Goal: Information Seeking & Learning: Learn about a topic

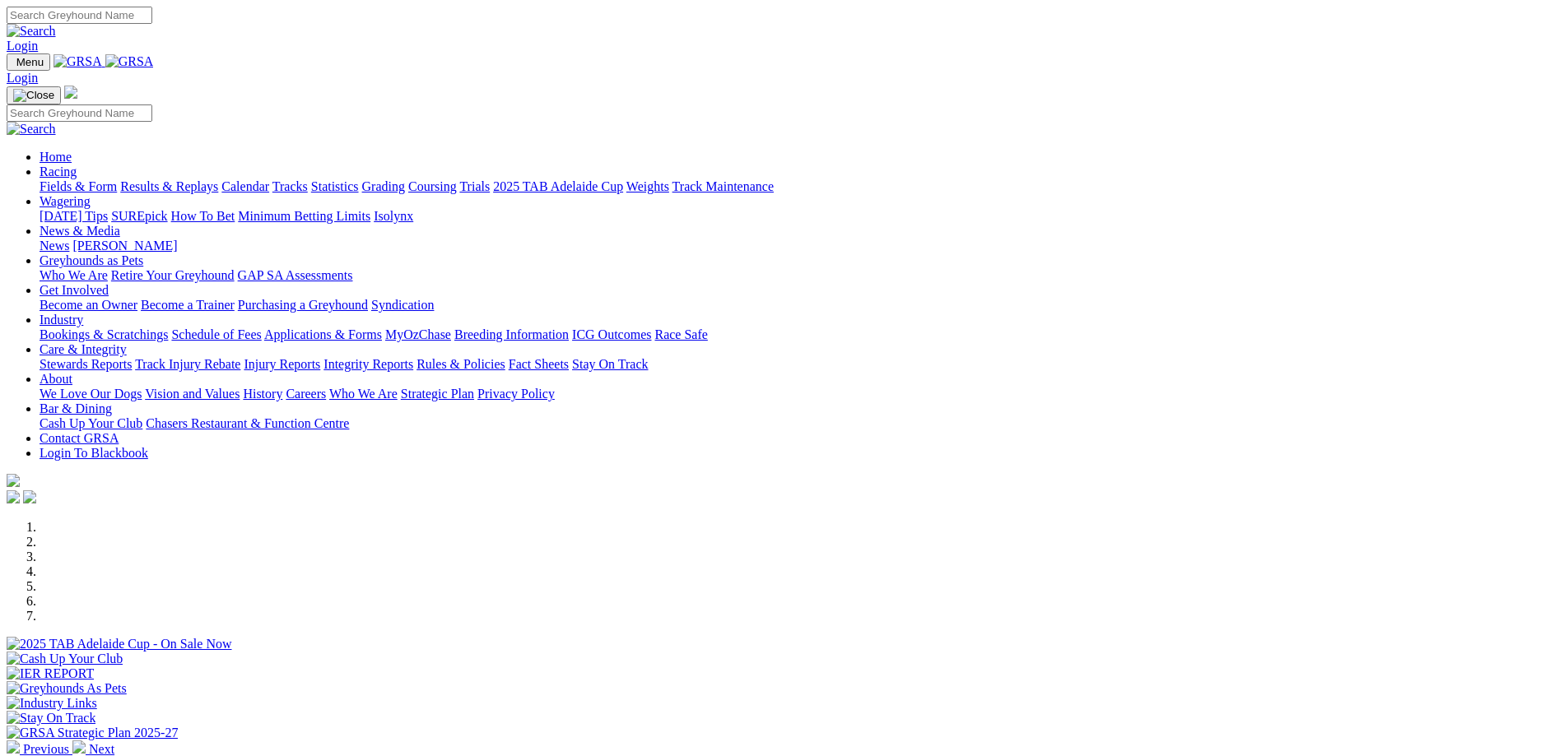
click at [83, 312] on link "Industry" at bounding box center [61, 319] width 44 height 14
click at [72, 372] on link "About" at bounding box center [55, 379] width 33 height 14
click at [474, 387] on link "Strategic Plan" at bounding box center [437, 394] width 73 height 14
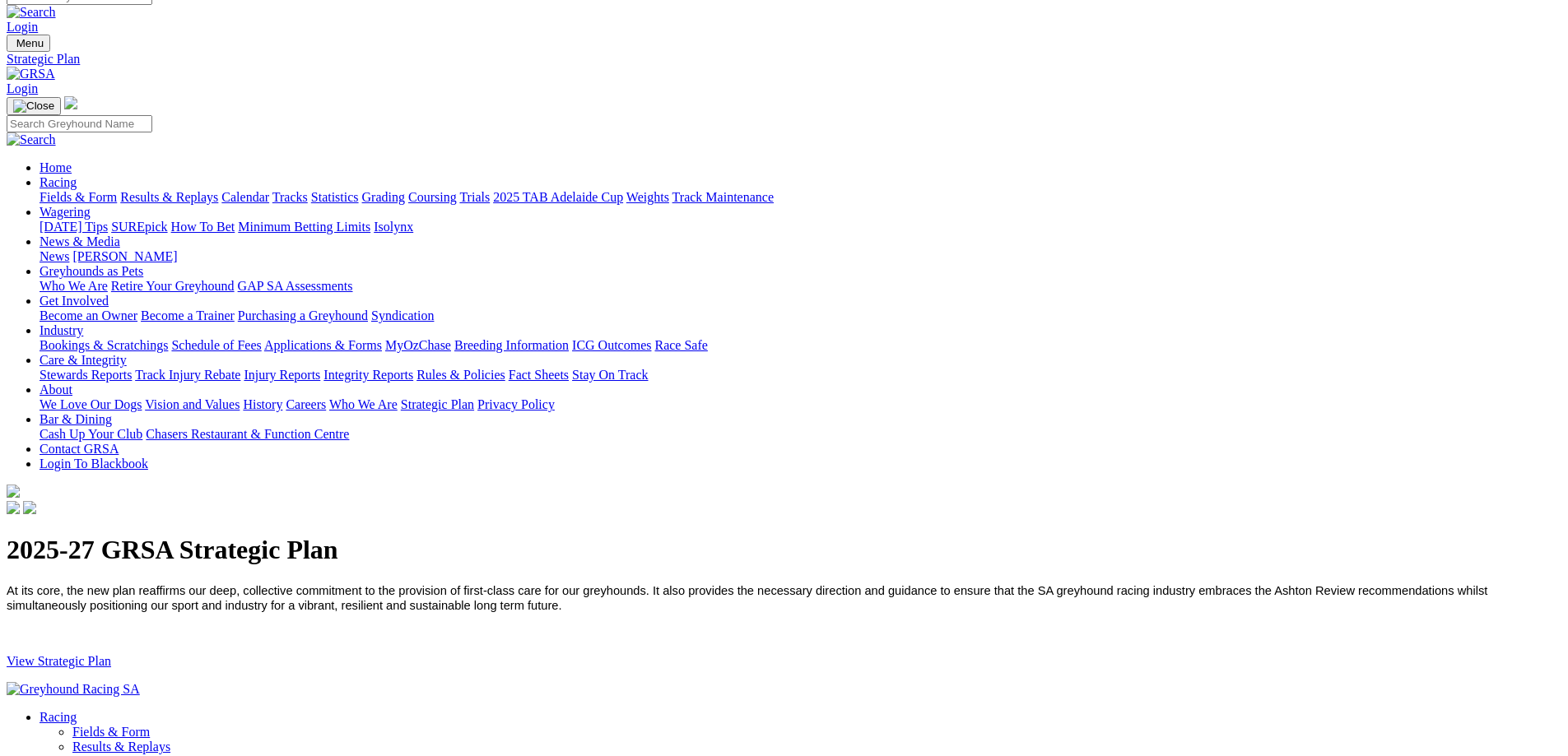
scroll to position [82, 0]
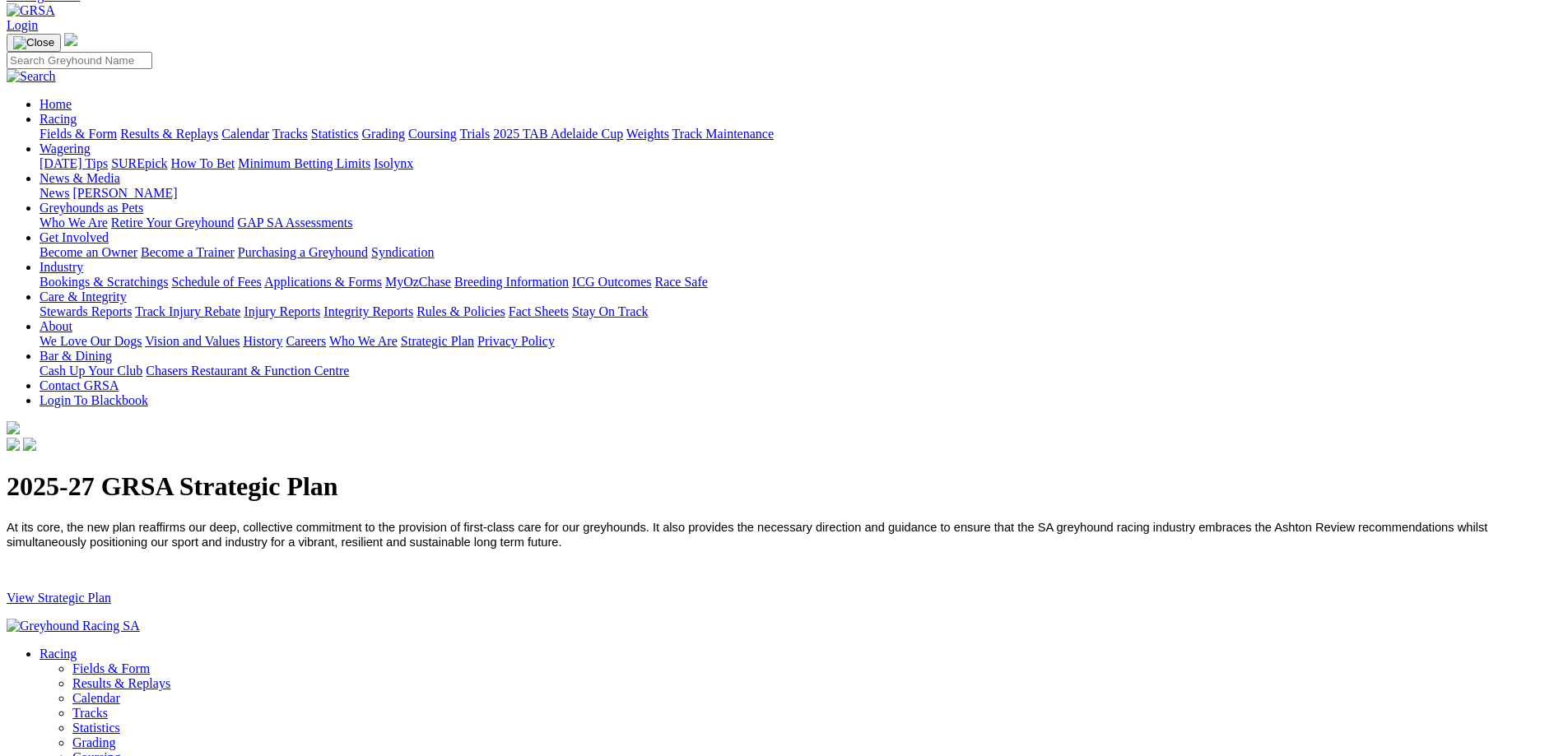
click at [111, 591] on link "View Strategic Plan" at bounding box center [58, 598] width 104 height 14
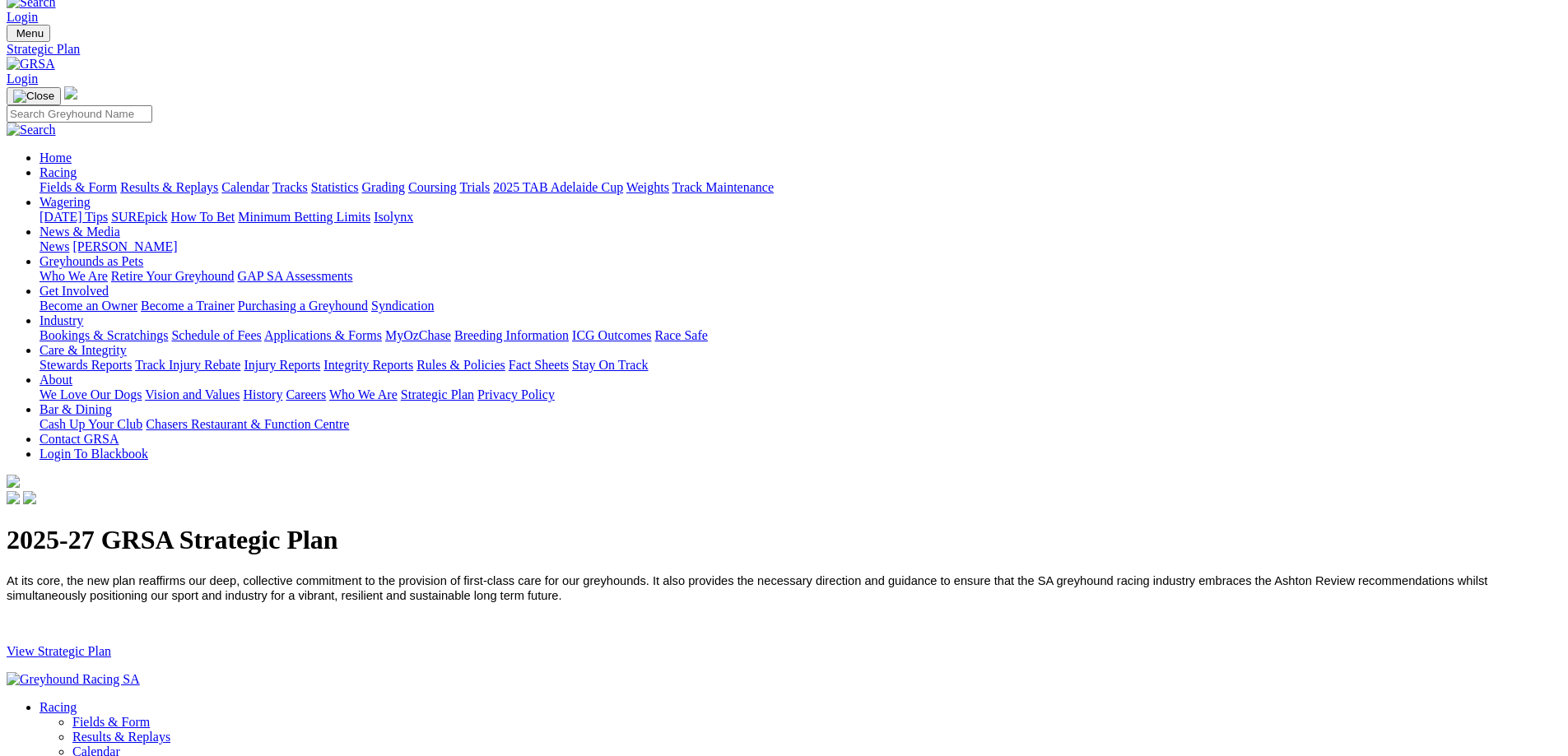
scroll to position [0, 0]
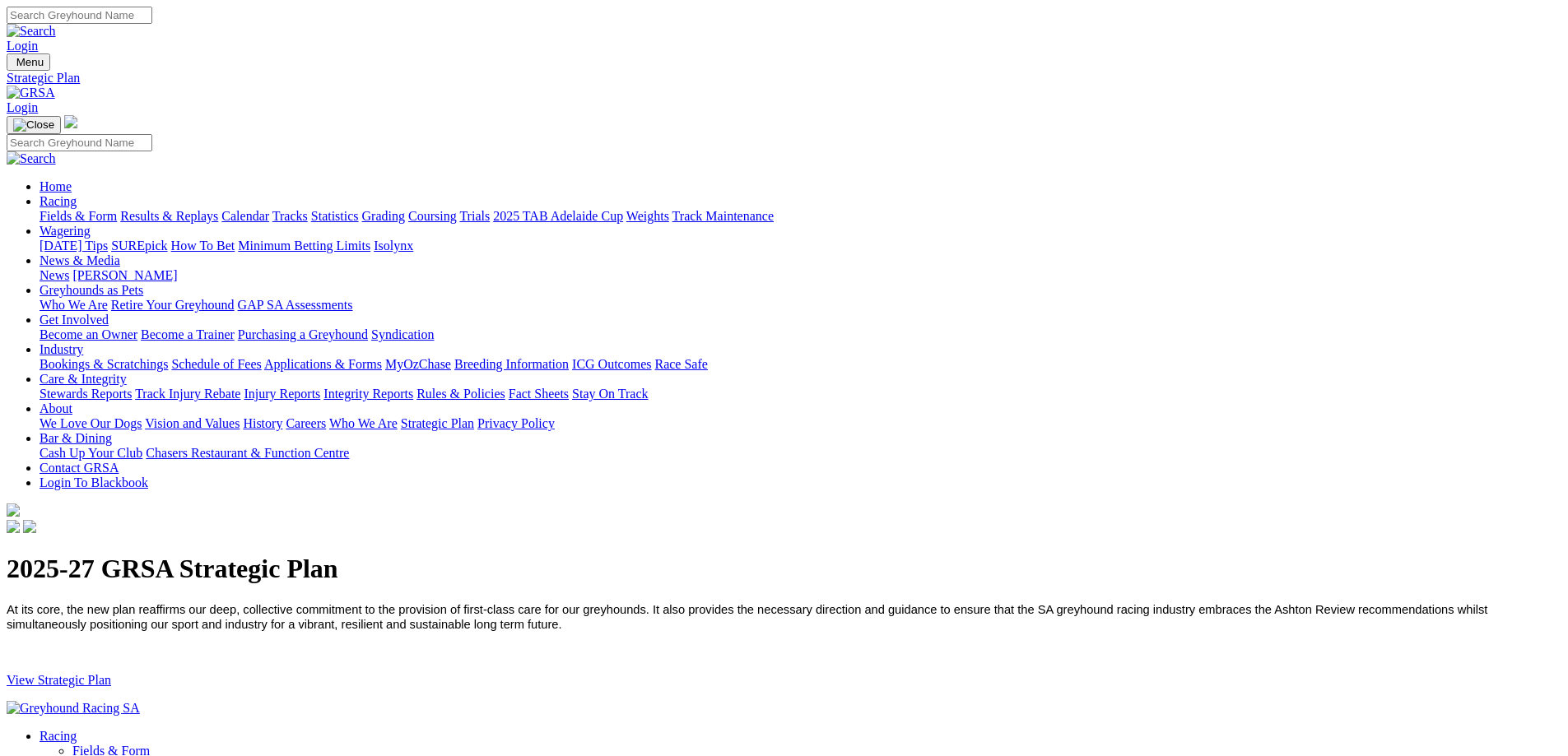
click at [398, 416] on link "Who We Are" at bounding box center [363, 423] width 69 height 14
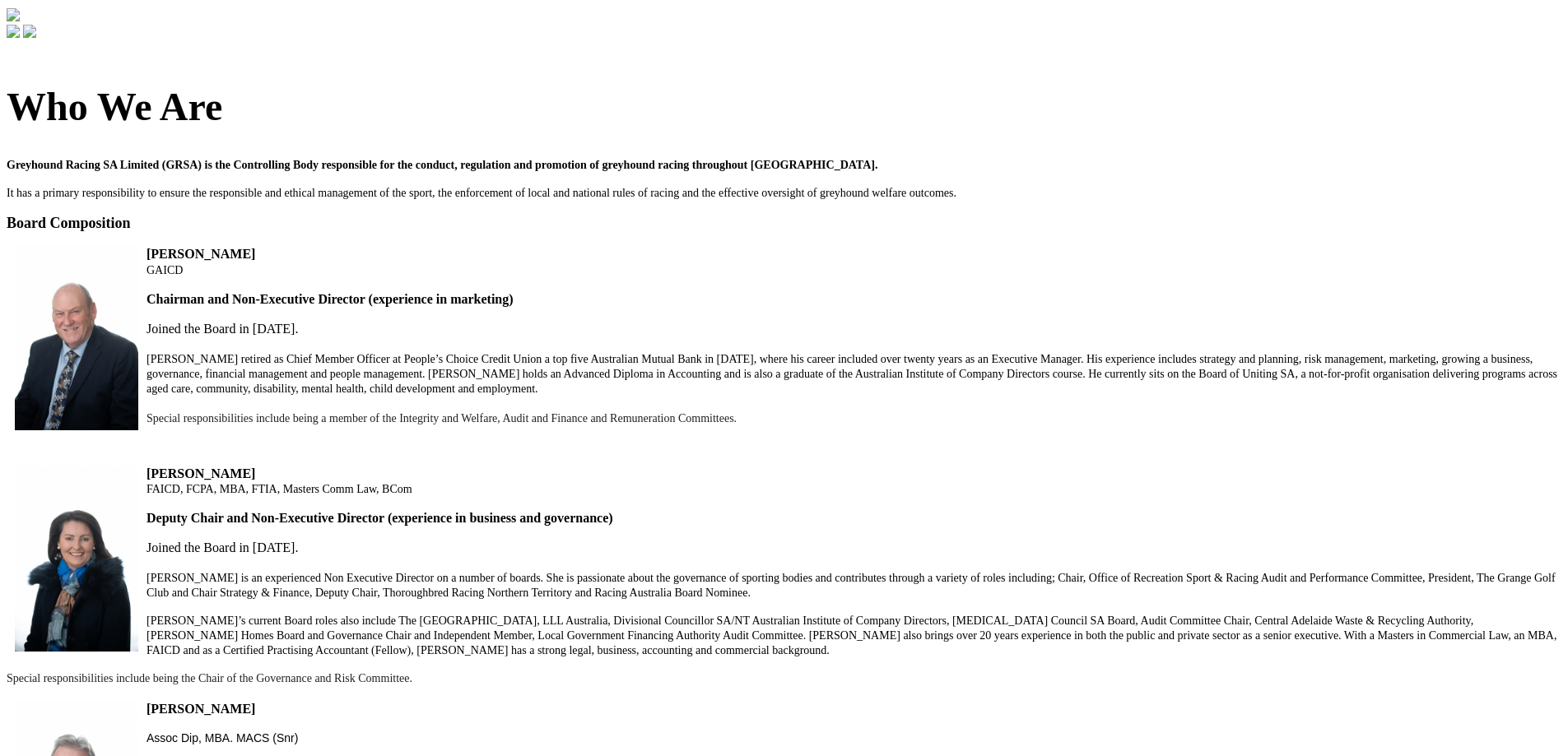
scroll to position [82, 0]
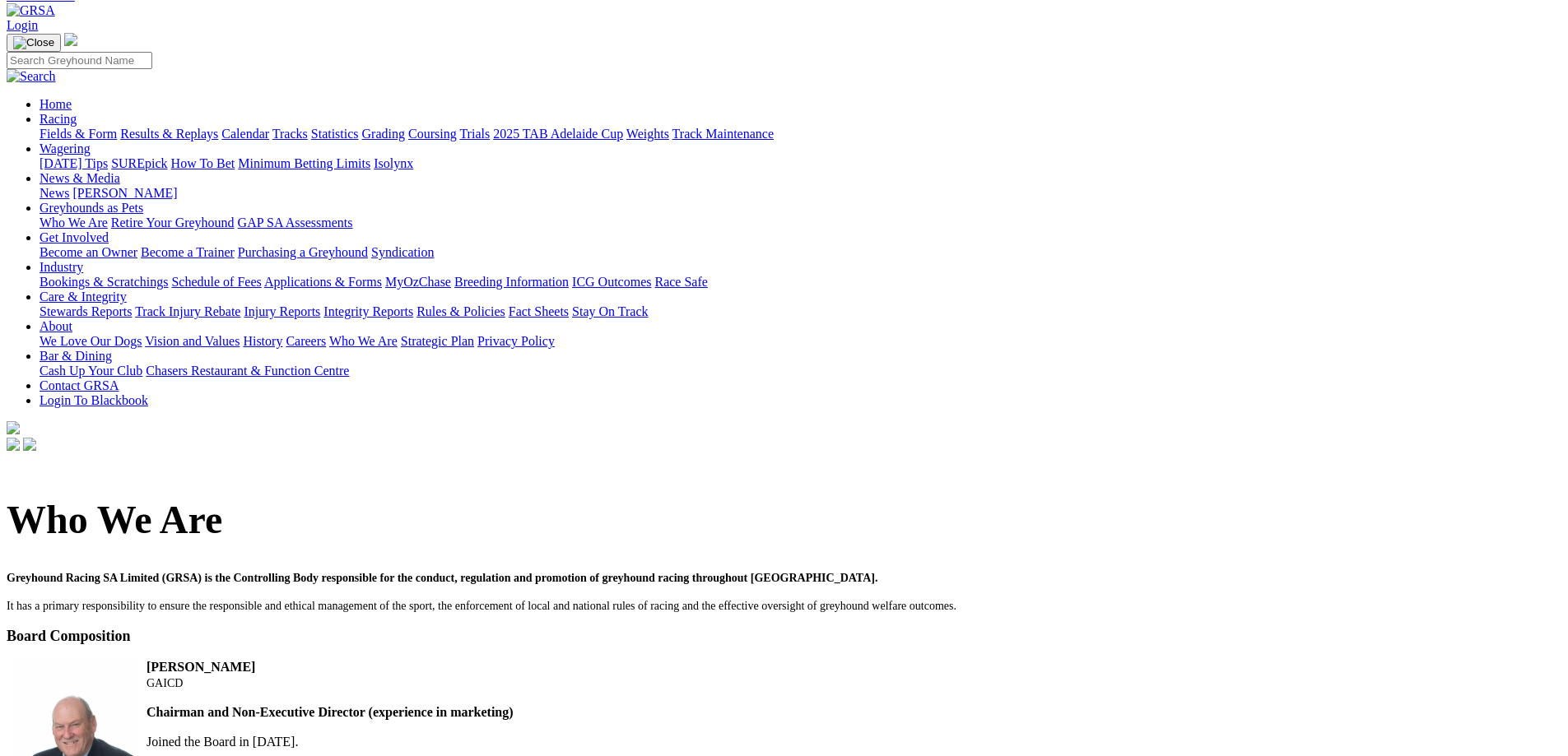
click at [326, 334] on link "Careers" at bounding box center [305, 342] width 40 height 14
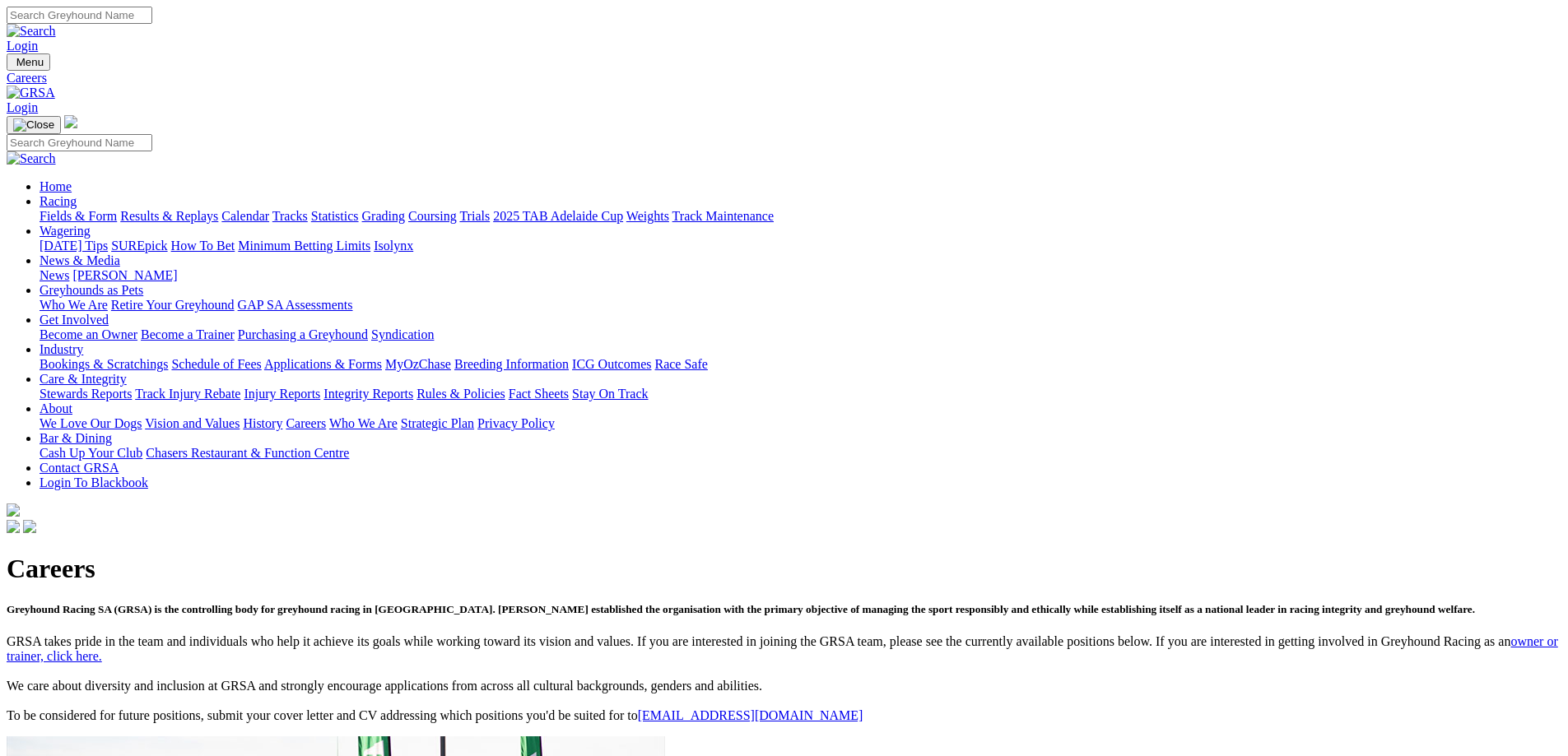
click at [72, 401] on link "About" at bounding box center [55, 408] width 33 height 14
click at [239, 416] on link "Vision and Values" at bounding box center [192, 423] width 94 height 14
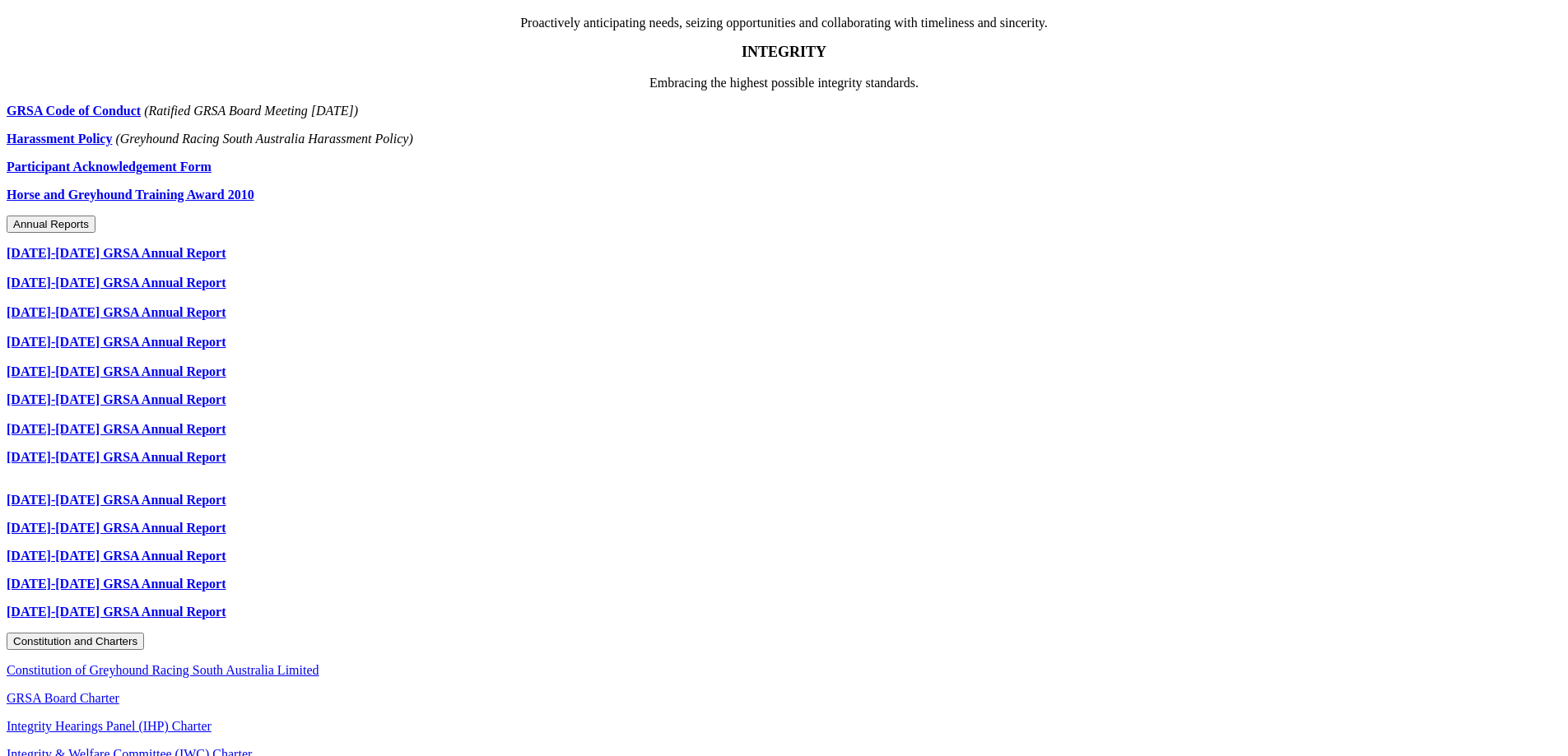
scroll to position [964, 0]
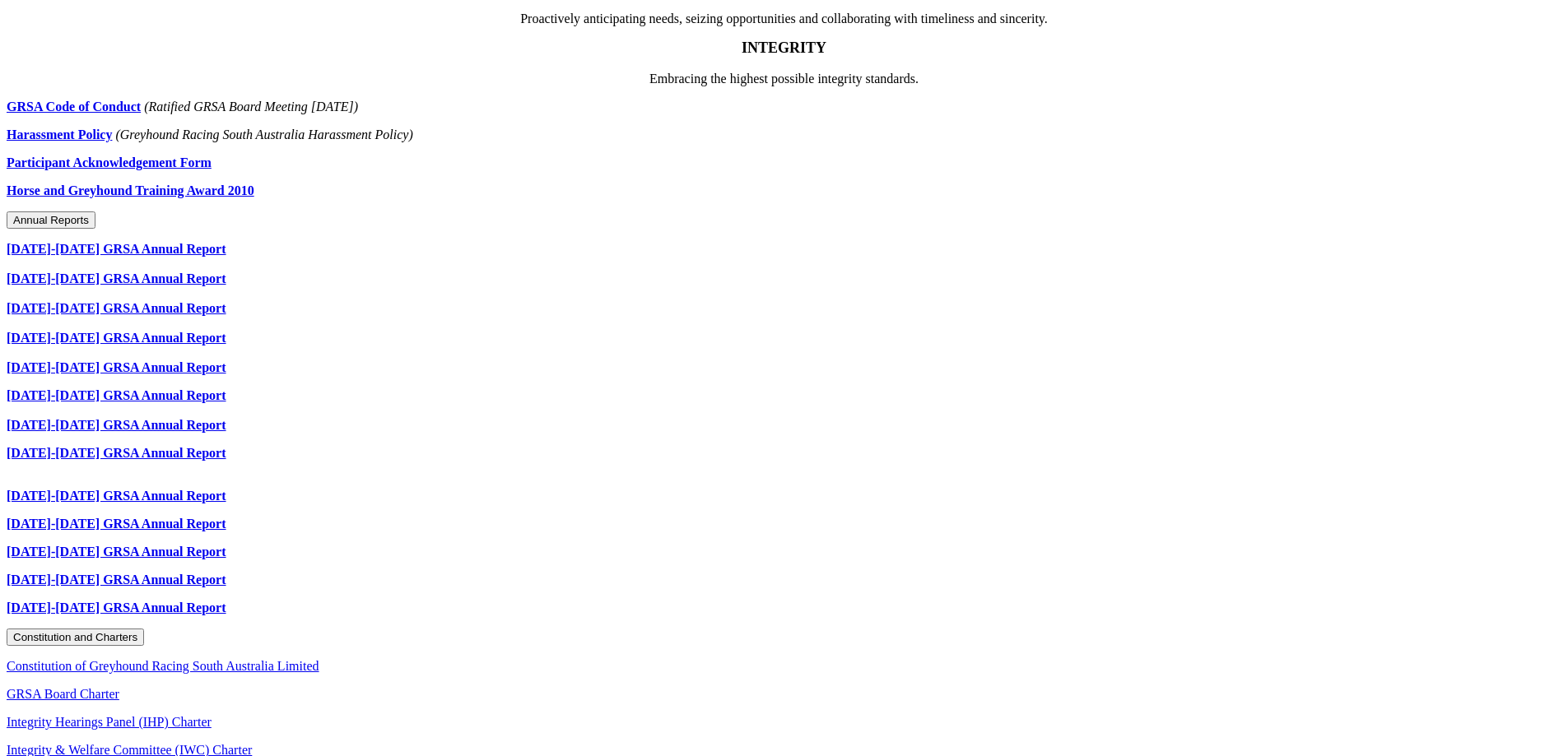
click at [226, 271] on link "2022-2023 GRSA Annual Report" at bounding box center [116, 278] width 220 height 14
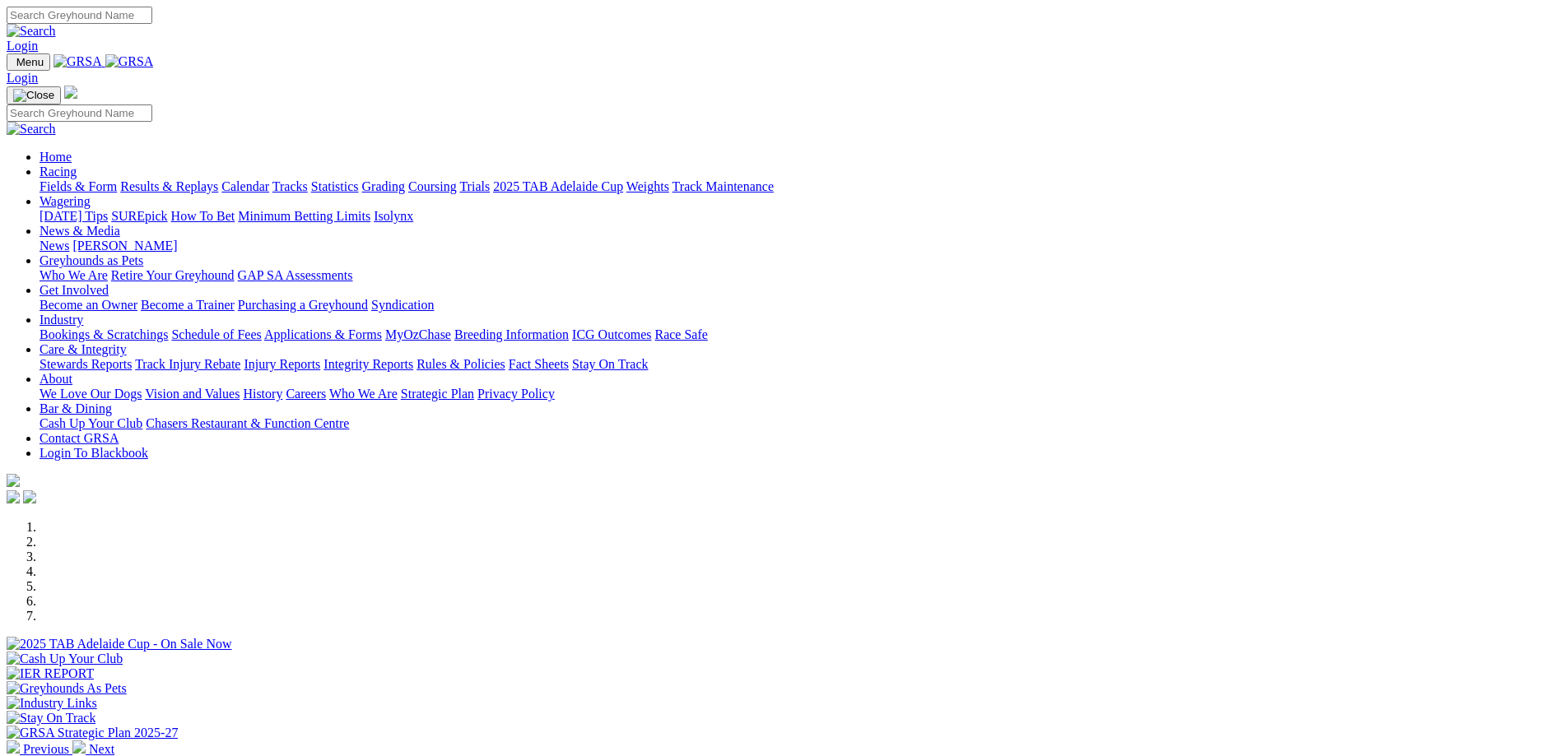
click at [72, 372] on link "About" at bounding box center [55, 379] width 33 height 14
click at [141, 387] on link "We Love Our Dogs" at bounding box center [90, 394] width 102 height 14
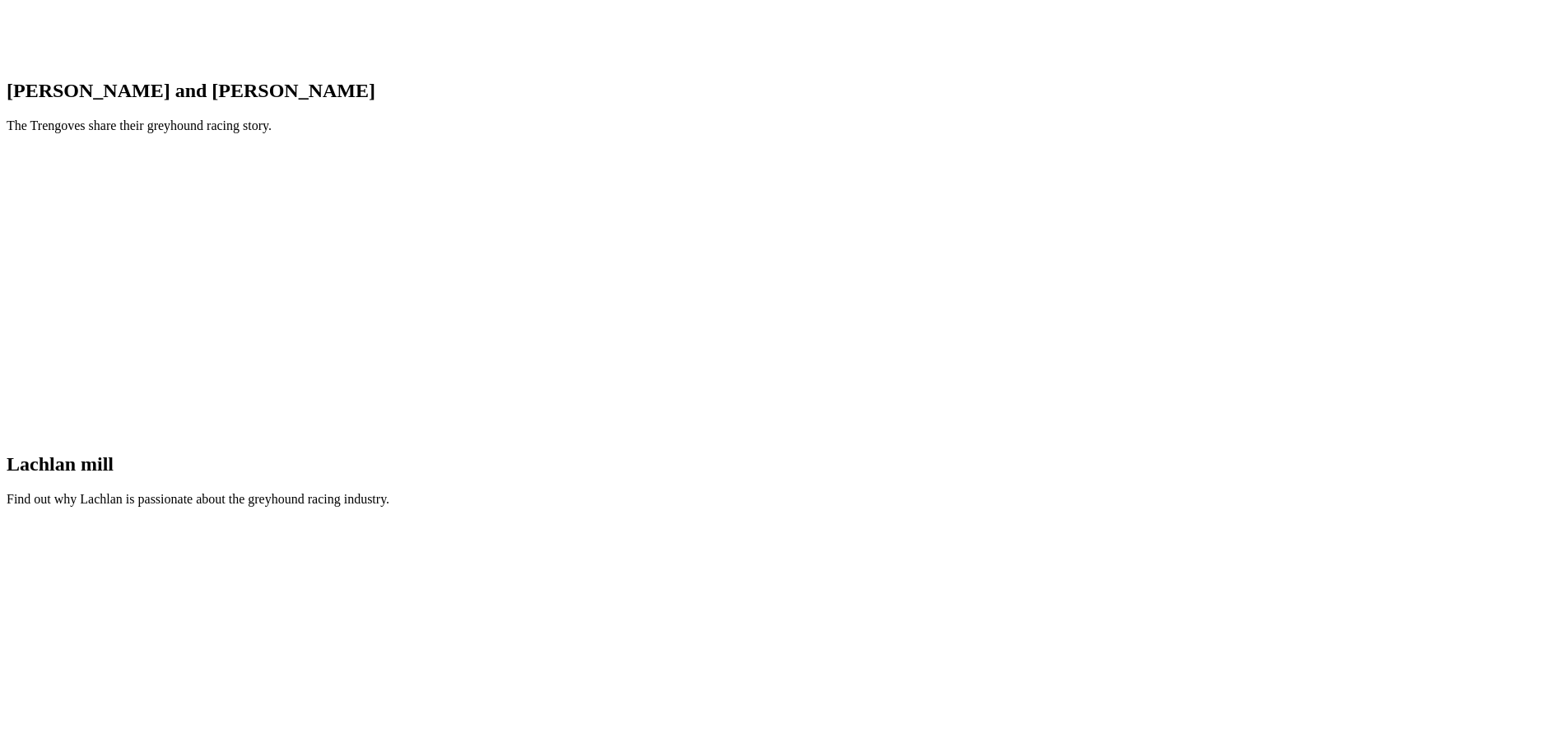
scroll to position [3189, 0]
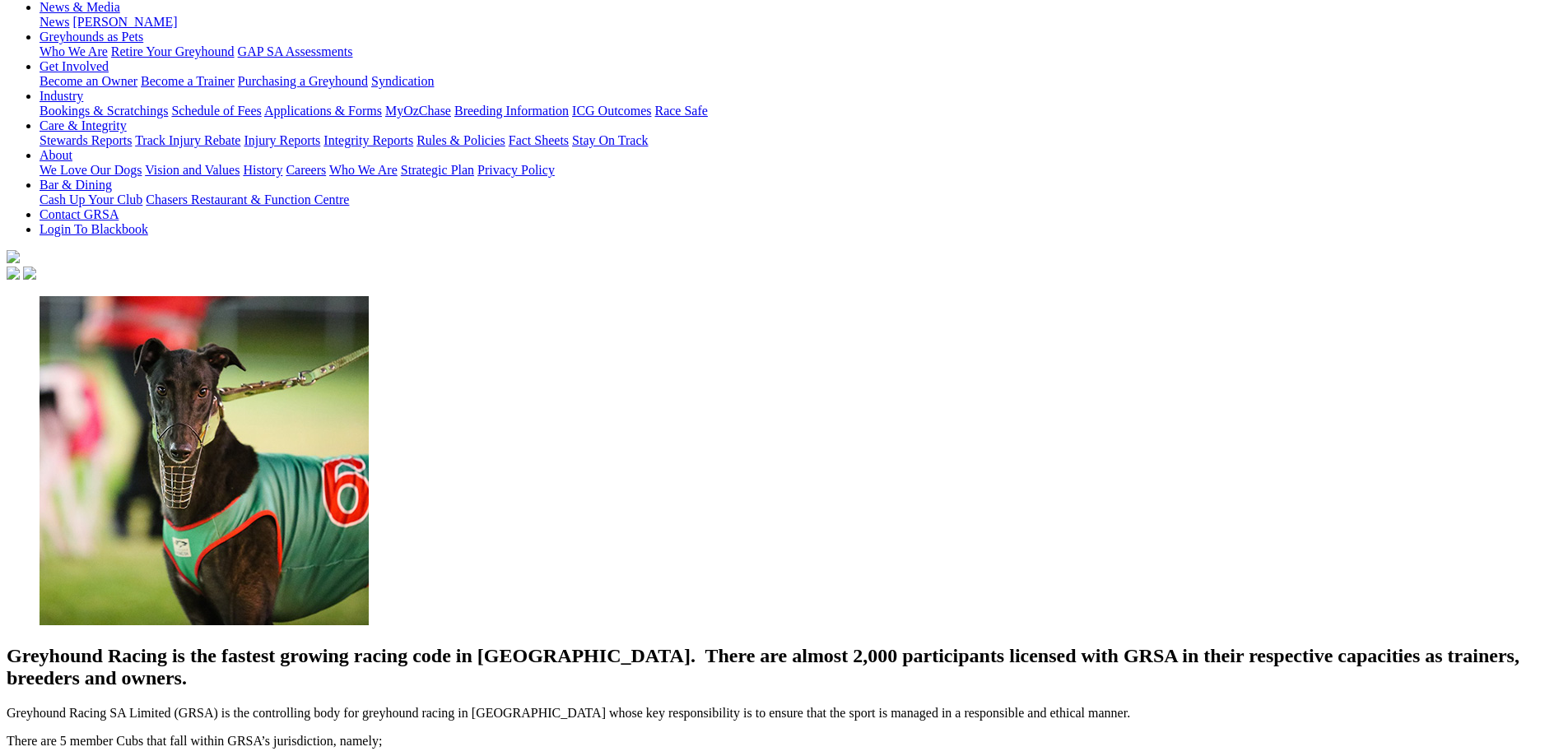
scroll to position [329, 0]
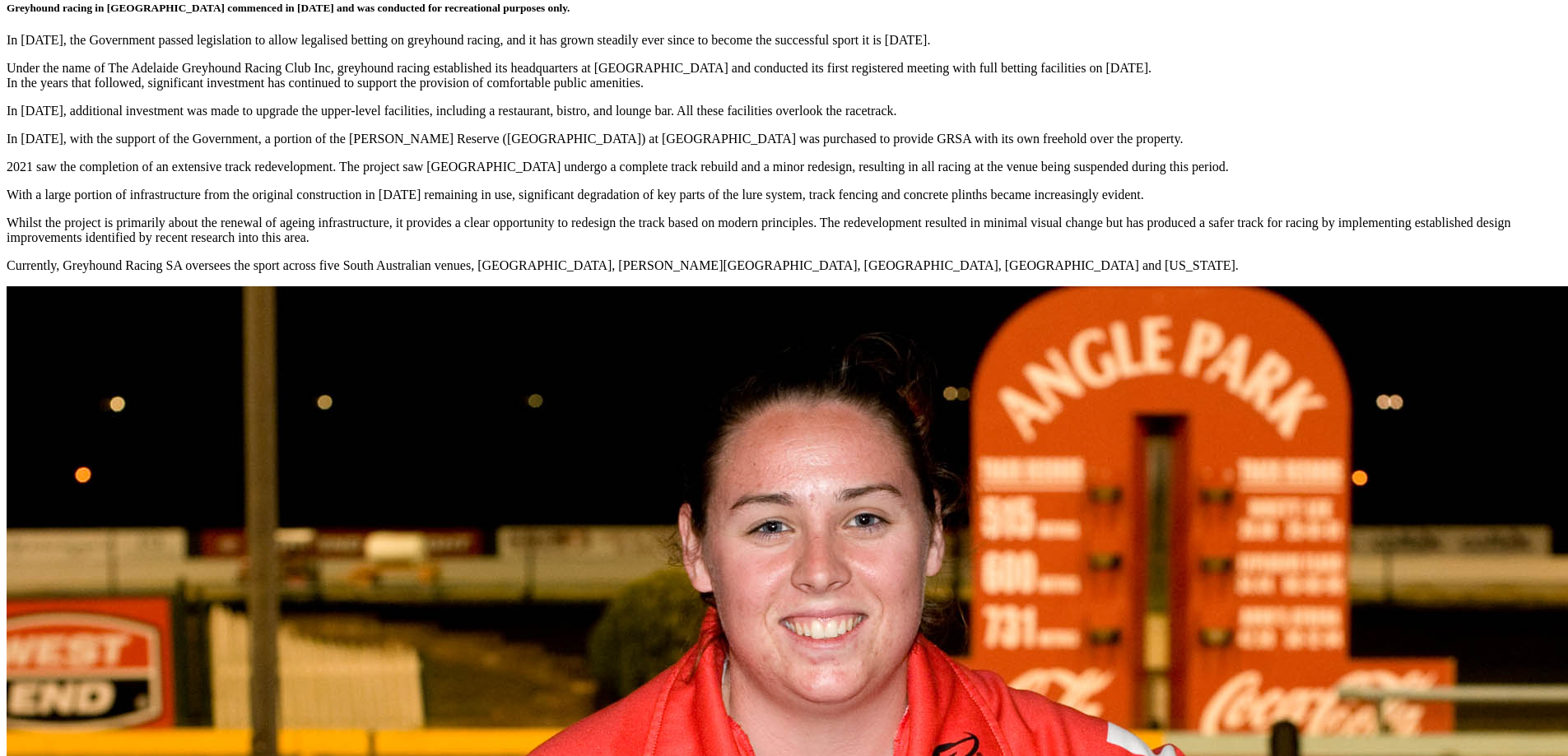
scroll to position [658, 0]
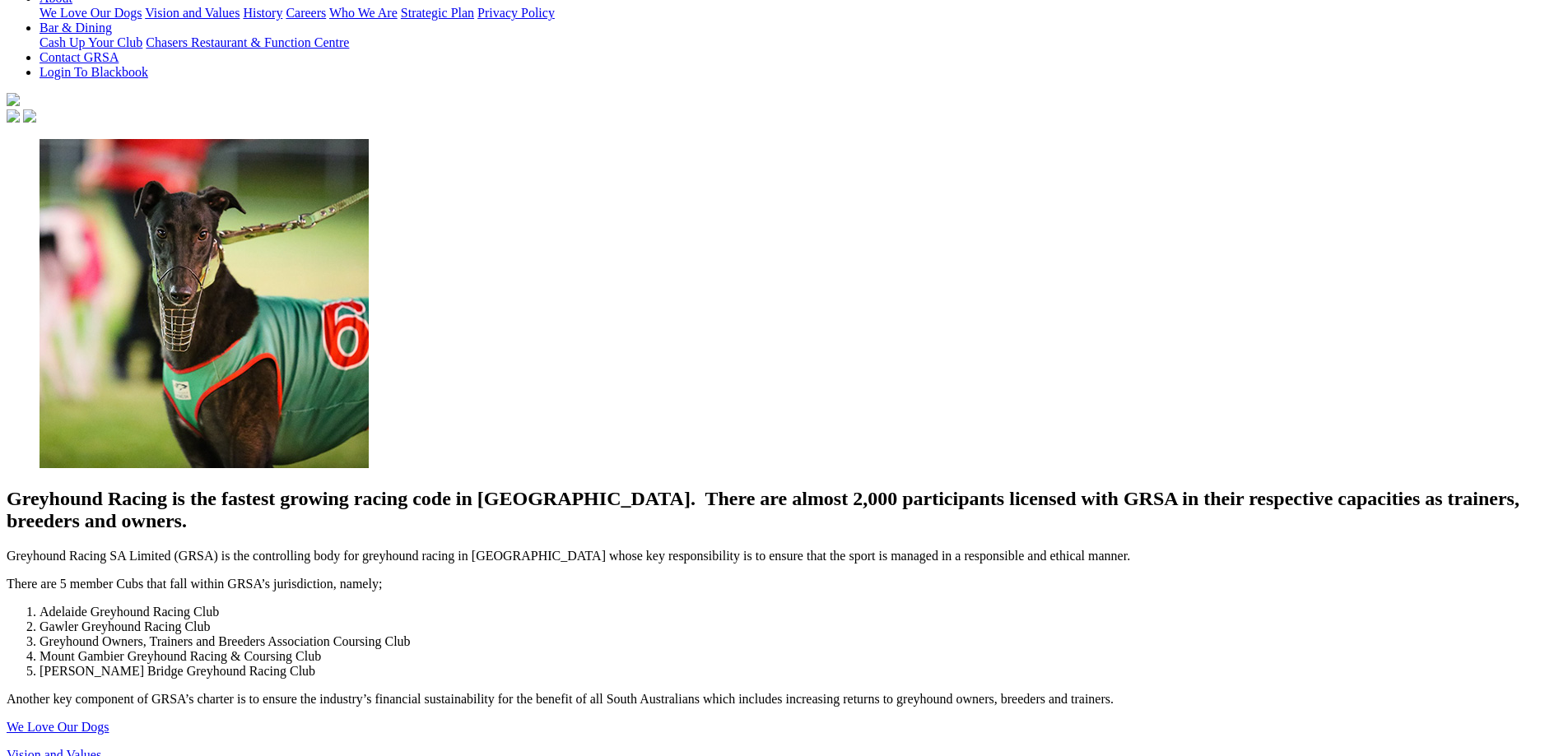
scroll to position [411, 0]
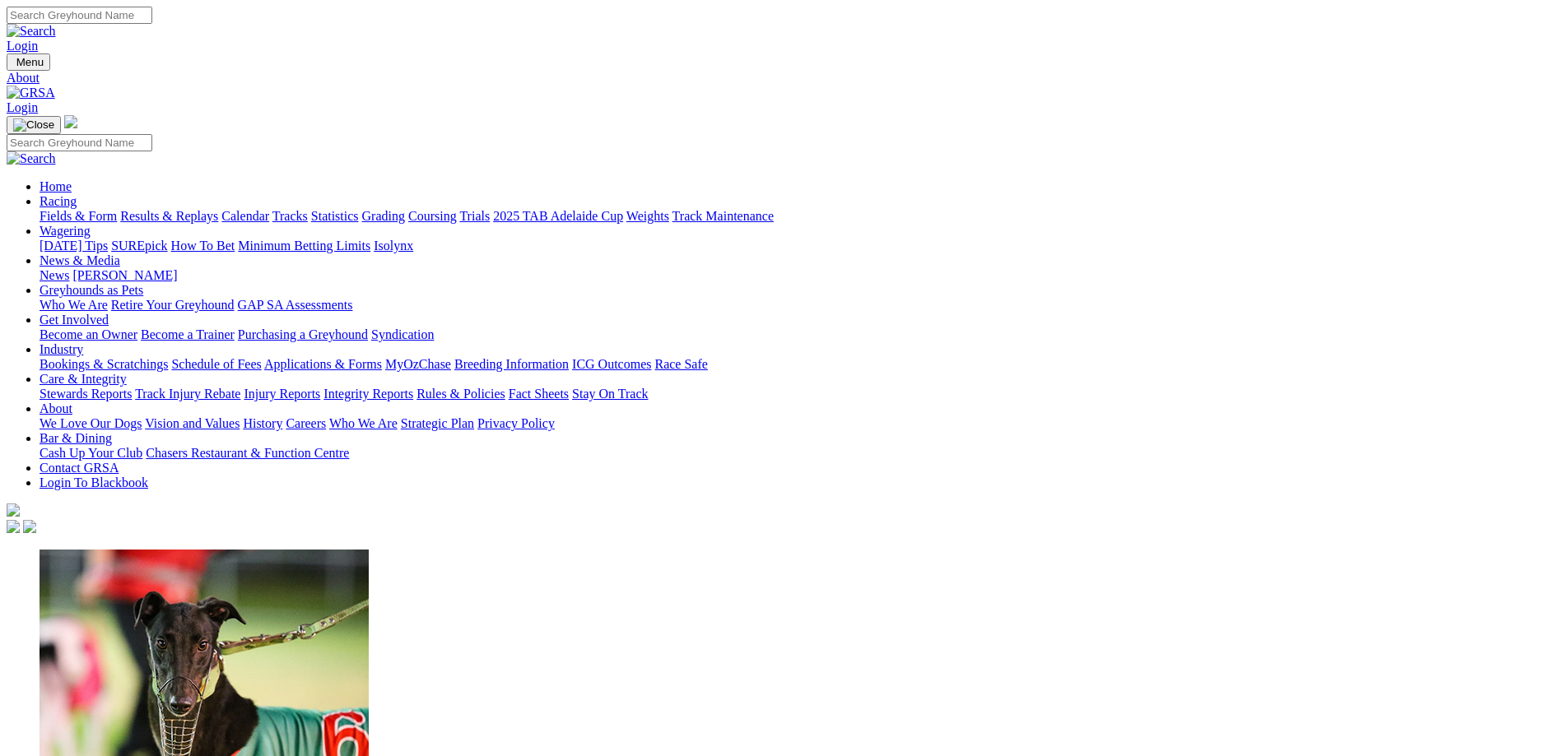
click at [83, 342] on link "Industry" at bounding box center [61, 350] width 44 height 14
click at [143, 283] on link "Greyhounds as Pets" at bounding box center [91, 290] width 104 height 14
click at [120, 253] on link "News & Media" at bounding box center [79, 261] width 81 height 14
click at [91, 224] on link "Wagering" at bounding box center [64, 231] width 51 height 14
